Goal: Information Seeking & Learning: Learn about a topic

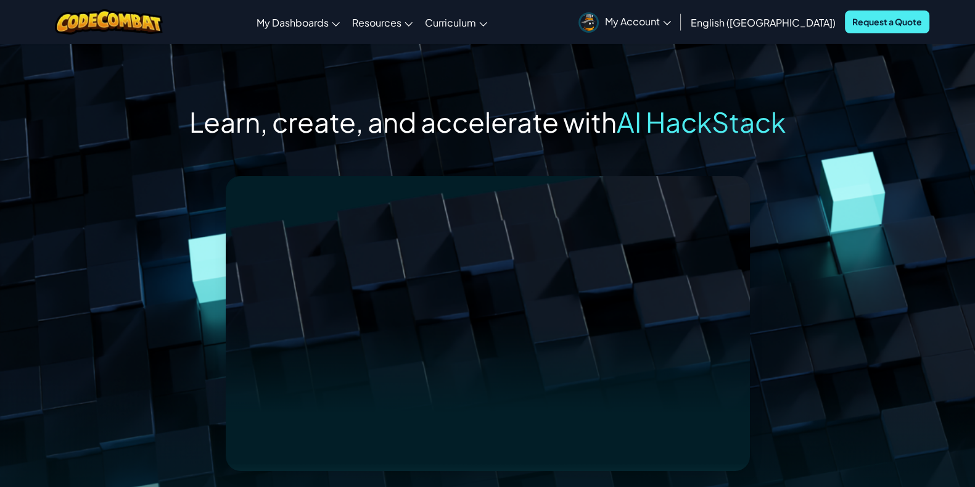
scroll to position [76, 0]
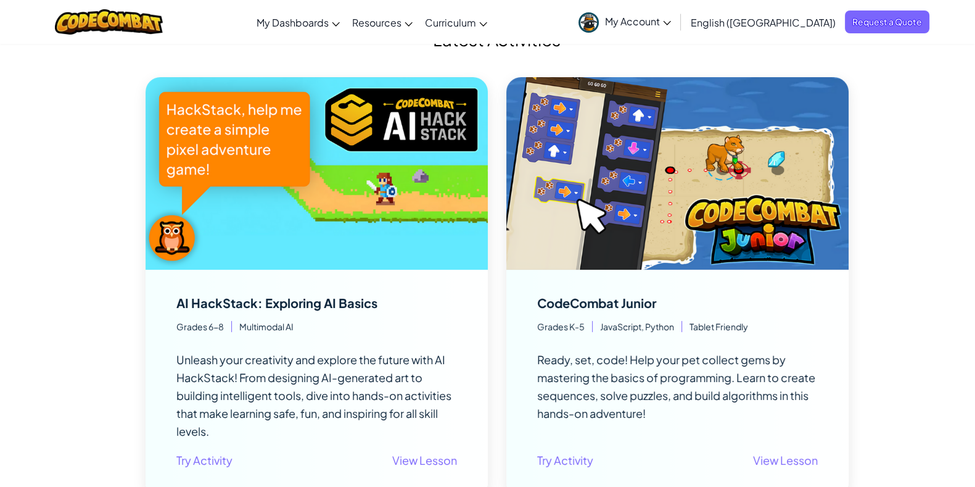
scroll to position [231, 0]
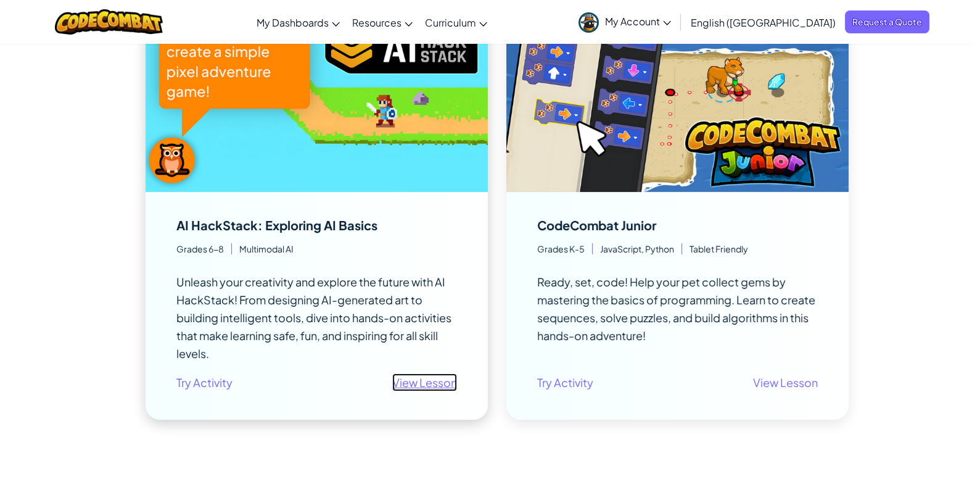
click at [429, 377] on link "View Lesson" at bounding box center [424, 382] width 65 height 18
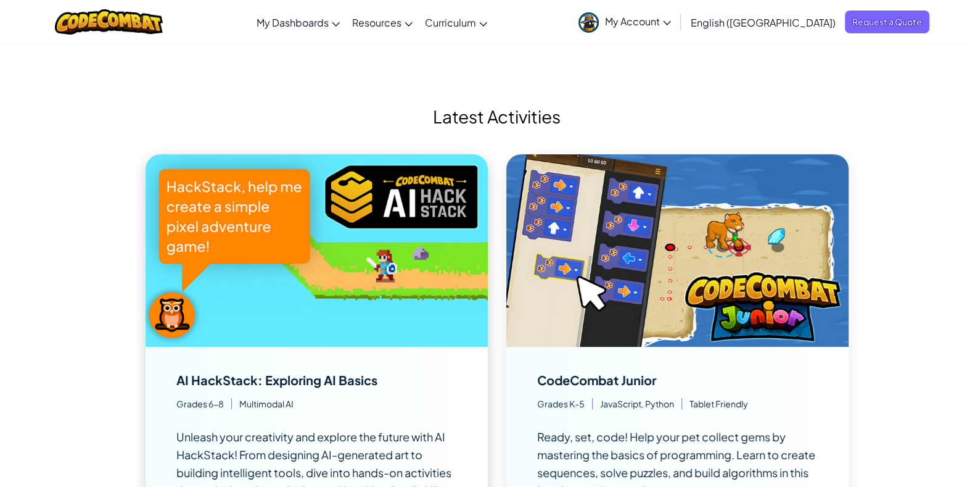
scroll to position [0, 0]
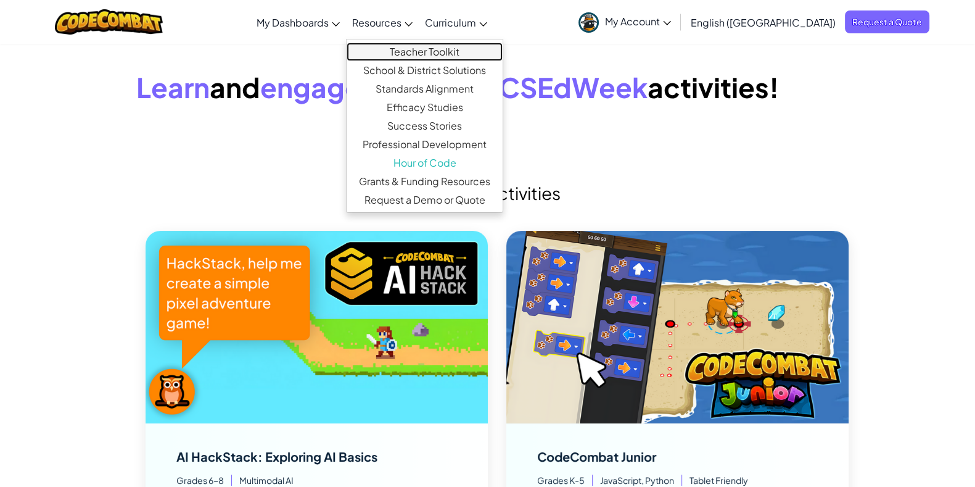
click at [442, 45] on link "Teacher Toolkit" at bounding box center [425, 52] width 156 height 19
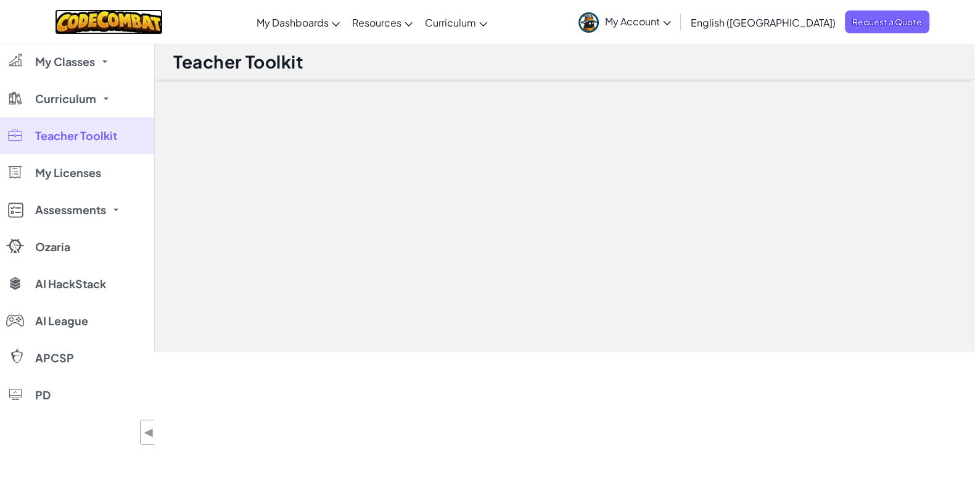
click at [163, 17] on img at bounding box center [109, 21] width 108 height 25
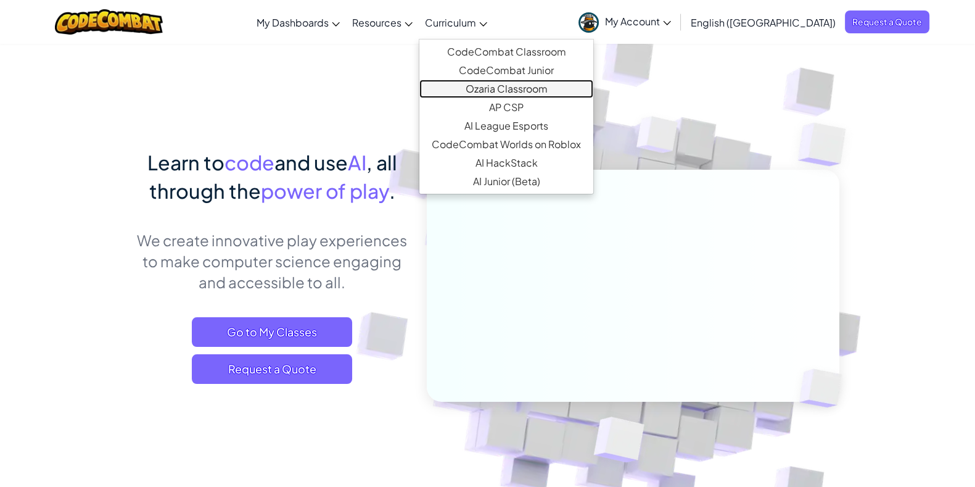
click at [515, 88] on link "Ozaria Classroom" at bounding box center [506, 89] width 174 height 19
